Goal: Information Seeking & Learning: Learn about a topic

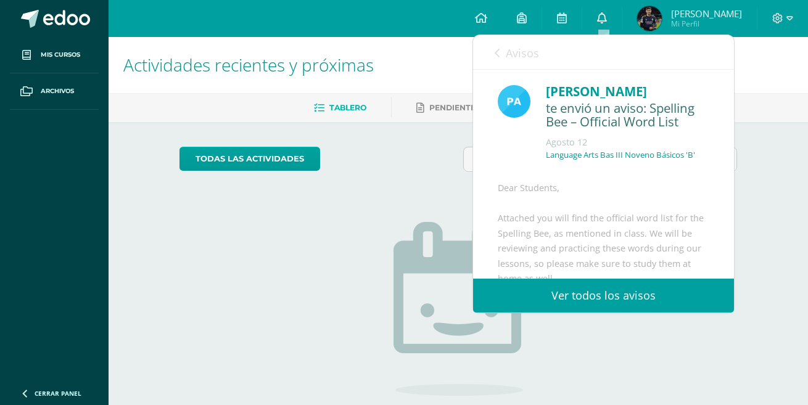
click at [607, 16] on icon at bounding box center [602, 17] width 10 height 11
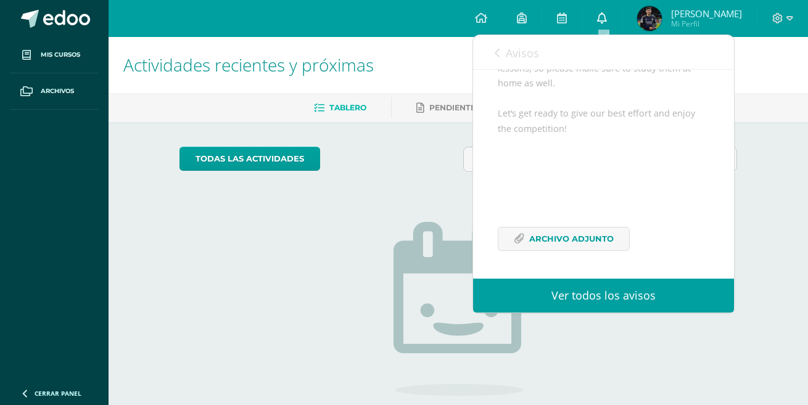
click at [602, 16] on icon at bounding box center [602, 17] width 10 height 11
click at [428, 56] on h1 "Actividades recientes y próximas" at bounding box center [458, 65] width 670 height 56
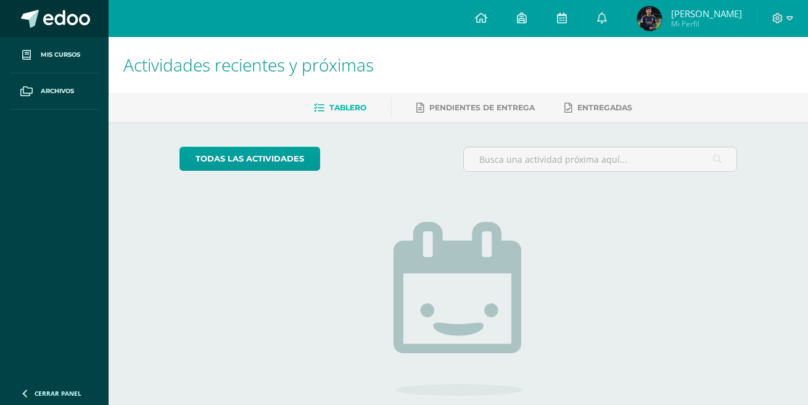
click at [74, 5] on link at bounding box center [54, 18] width 109 height 37
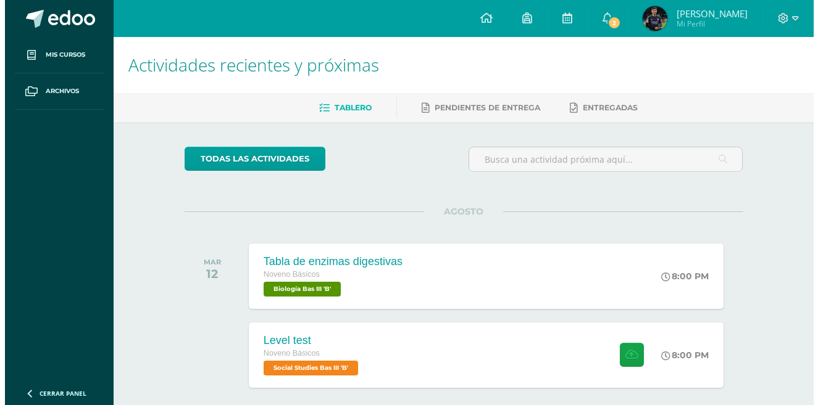
scroll to position [53, 0]
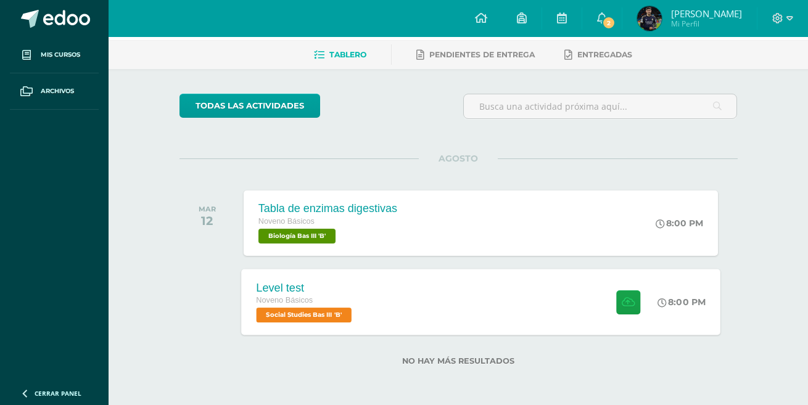
click at [573, 298] on div "Level test Noveno Básicos Social Studies Bas III 'B' 8:00 PM Level test Social …" at bounding box center [481, 302] width 480 height 66
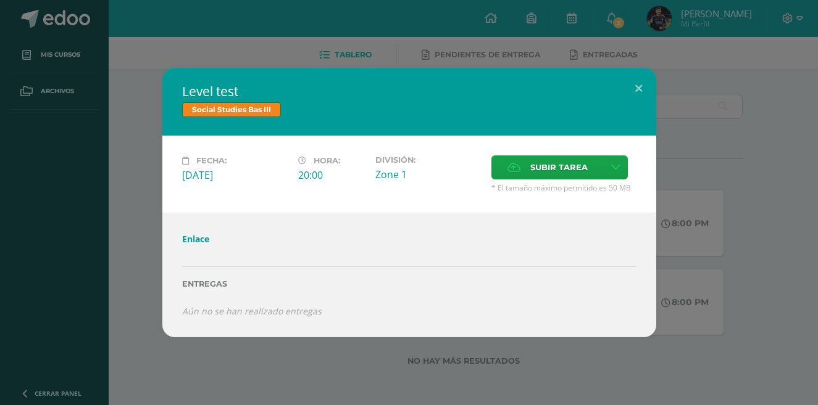
click at [196, 241] on link "Enlace" at bounding box center [195, 239] width 27 height 12
